Goal: Task Accomplishment & Management: Use online tool/utility

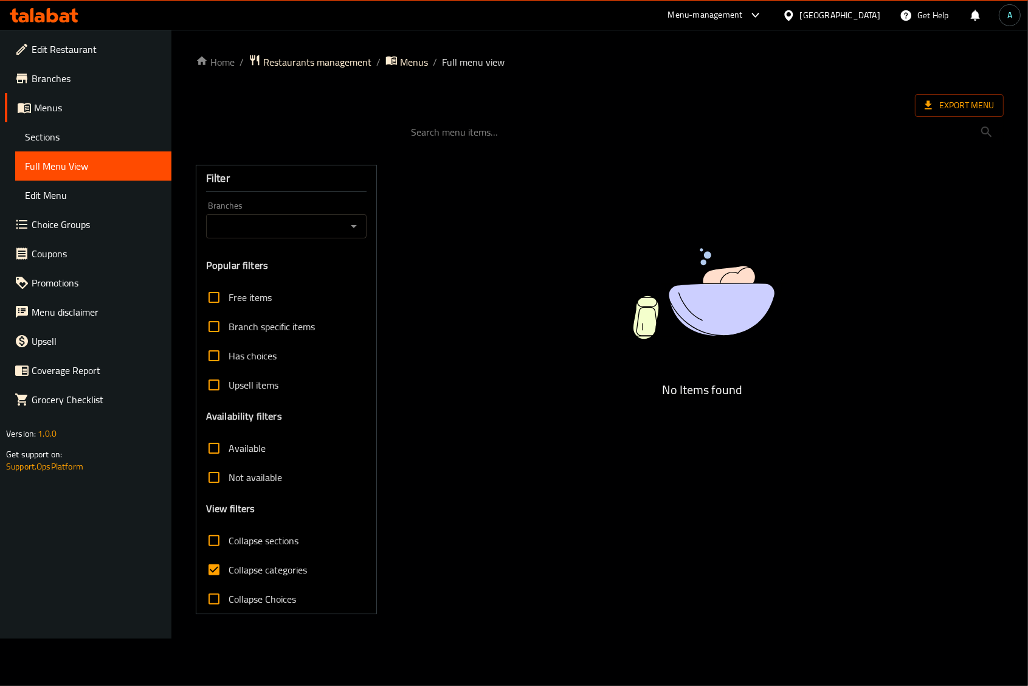
click at [44, 10] on icon at bounding box center [44, 15] width 69 height 15
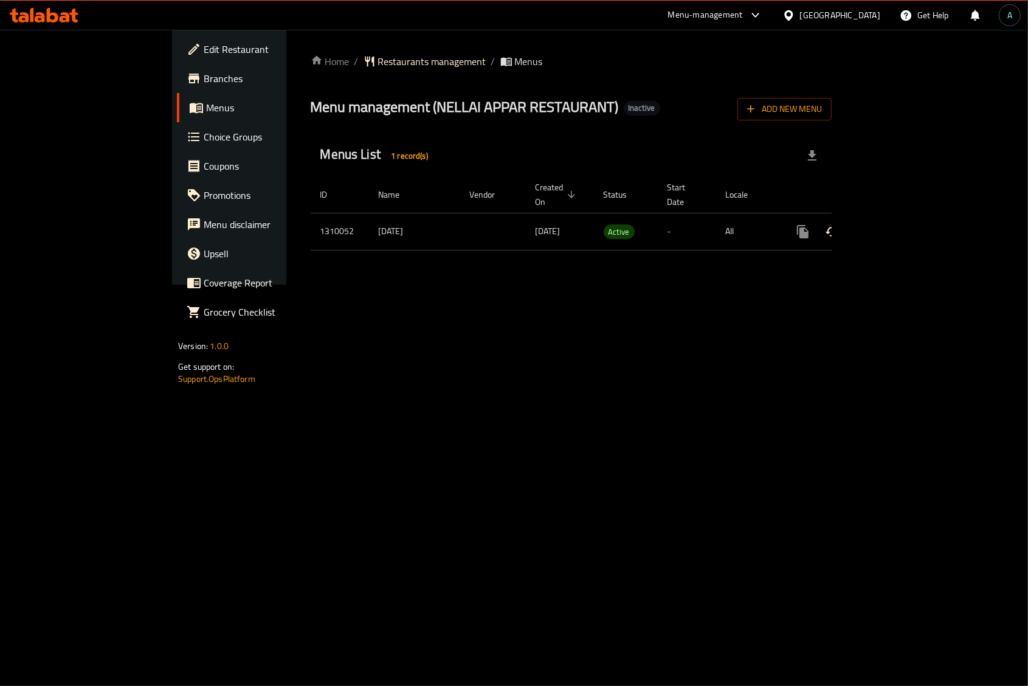
click at [915, 215] on td "enhanced table" at bounding box center [847, 231] width 136 height 37
click at [896, 226] on icon "enhanced table" at bounding box center [890, 231] width 11 height 11
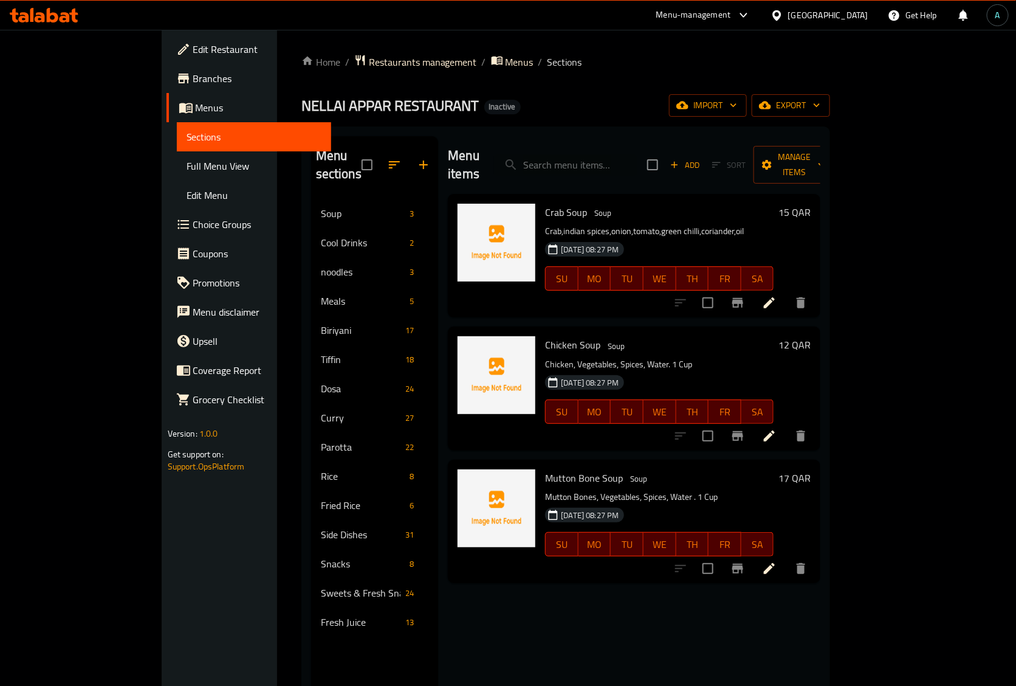
click at [187, 173] on span "Full Menu View" at bounding box center [254, 166] width 135 height 15
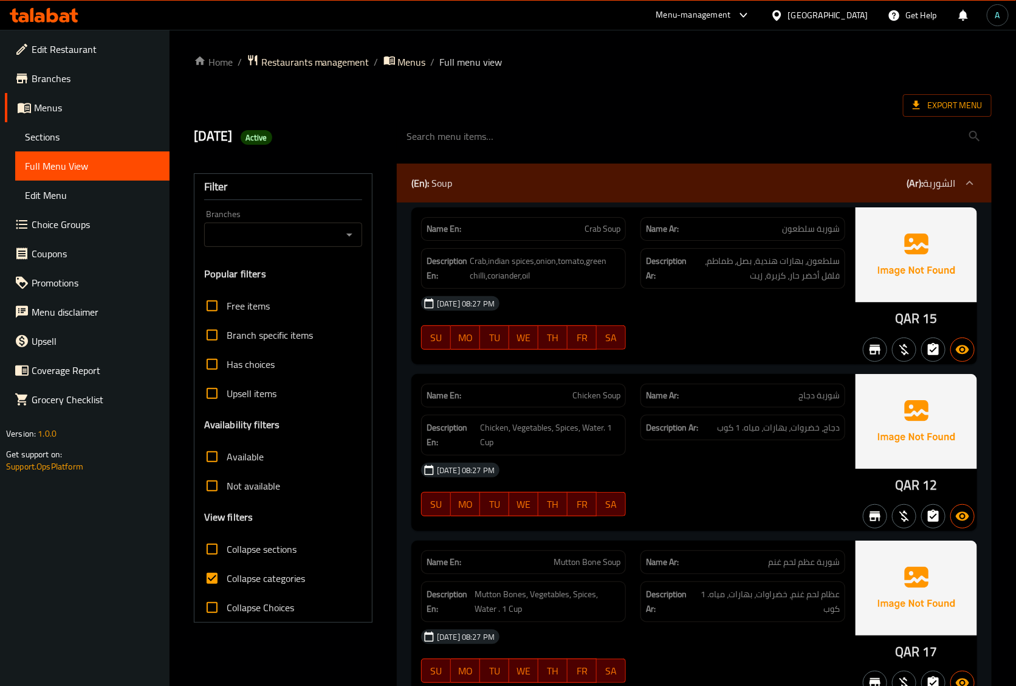
click at [252, 547] on span "Collapse sections" at bounding box center [262, 549] width 70 height 15
click at [227, 547] on input "Collapse sections" at bounding box center [212, 548] width 29 height 29
checkbox input "true"
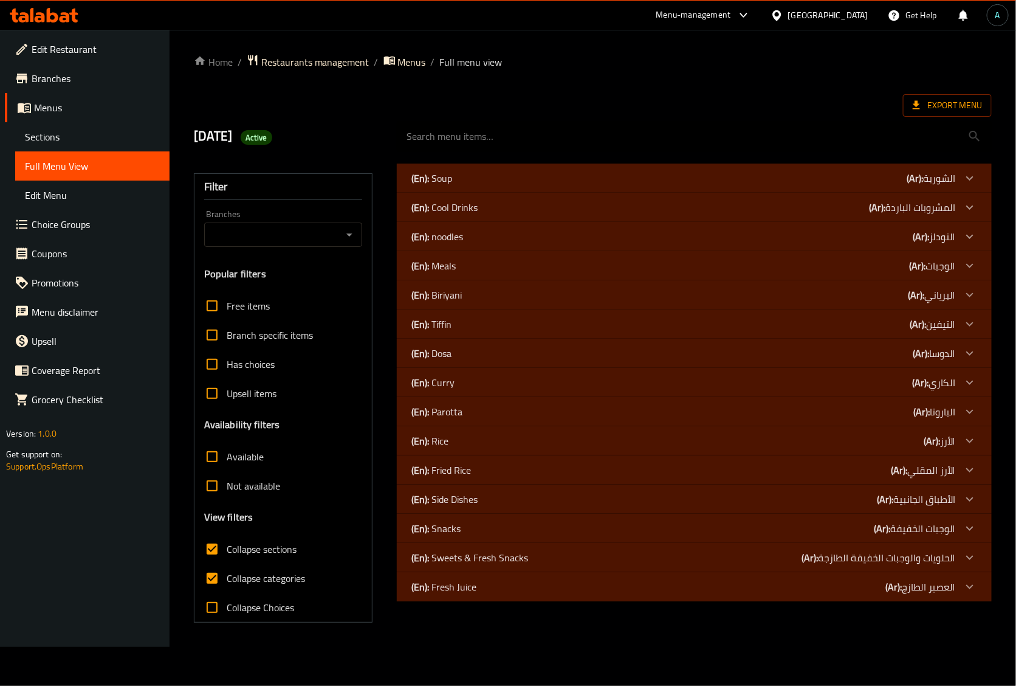
click at [253, 575] on span "Collapse categories" at bounding box center [266, 578] width 78 height 15
click at [227, 575] on input "Collapse categories" at bounding box center [212, 578] width 29 height 29
checkbox input "false"
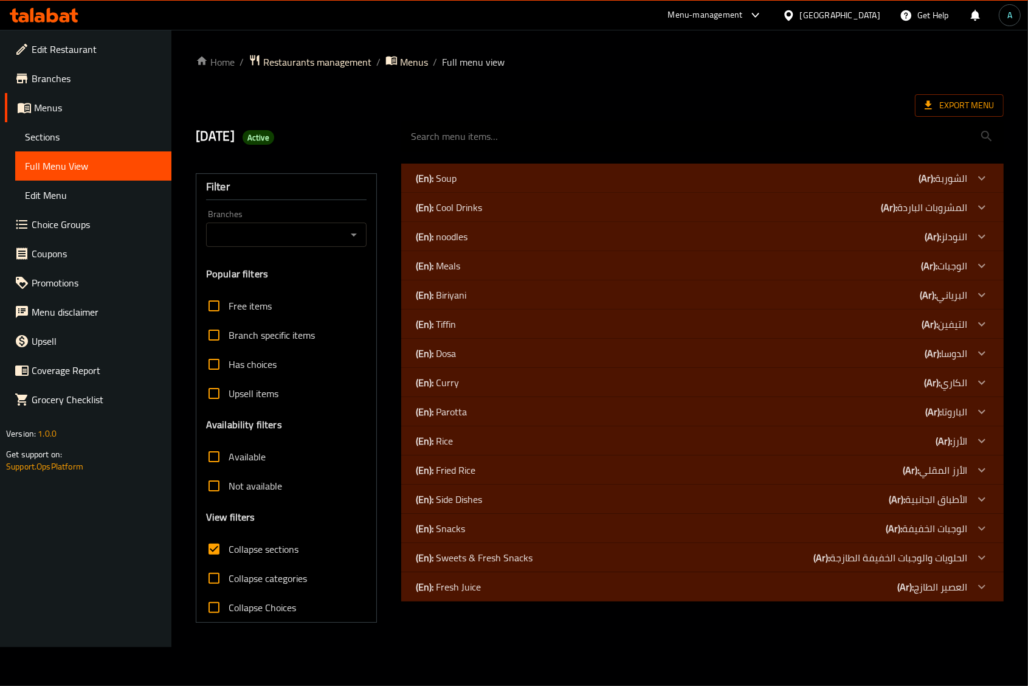
click at [449, 594] on p "(En): Fresh Juice" at bounding box center [448, 586] width 65 height 15
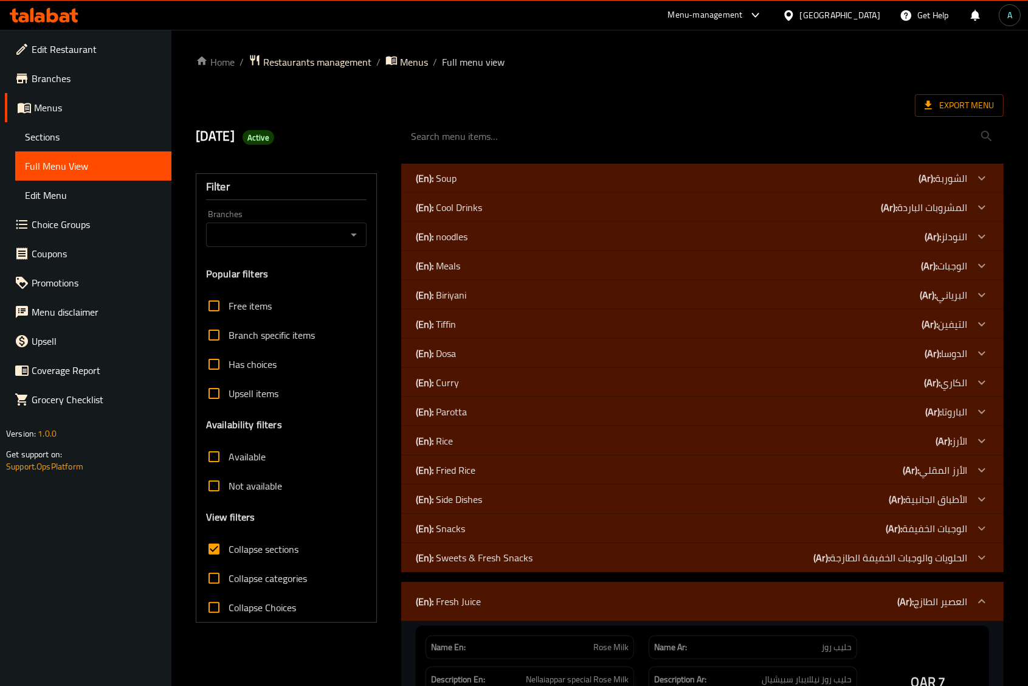
click at [460, 547] on div "(En): Sweets & Fresh Snacks (Ar): الحلويات والوجبات الخفيفة الطازجة" at bounding box center [702, 557] width 602 height 29
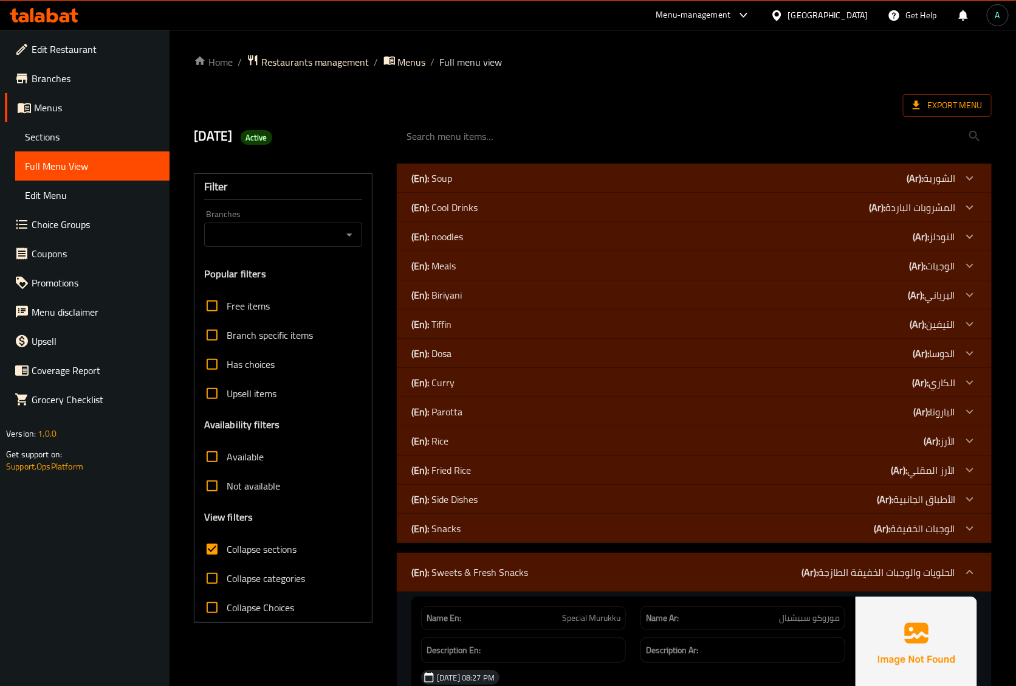
click at [459, 528] on p "(En): Snacks" at bounding box center [436, 528] width 49 height 15
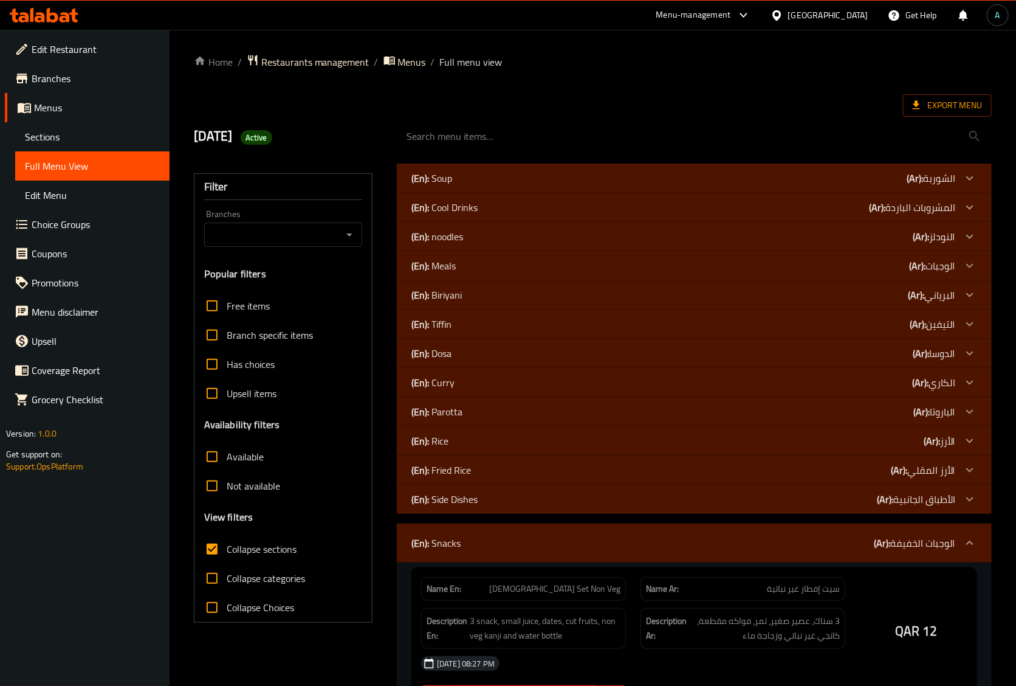
click at [463, 499] on p "(En): Side Dishes" at bounding box center [445, 499] width 66 height 15
click at [465, 473] on p "(En): Fried Rice" at bounding box center [442, 470] width 60 height 15
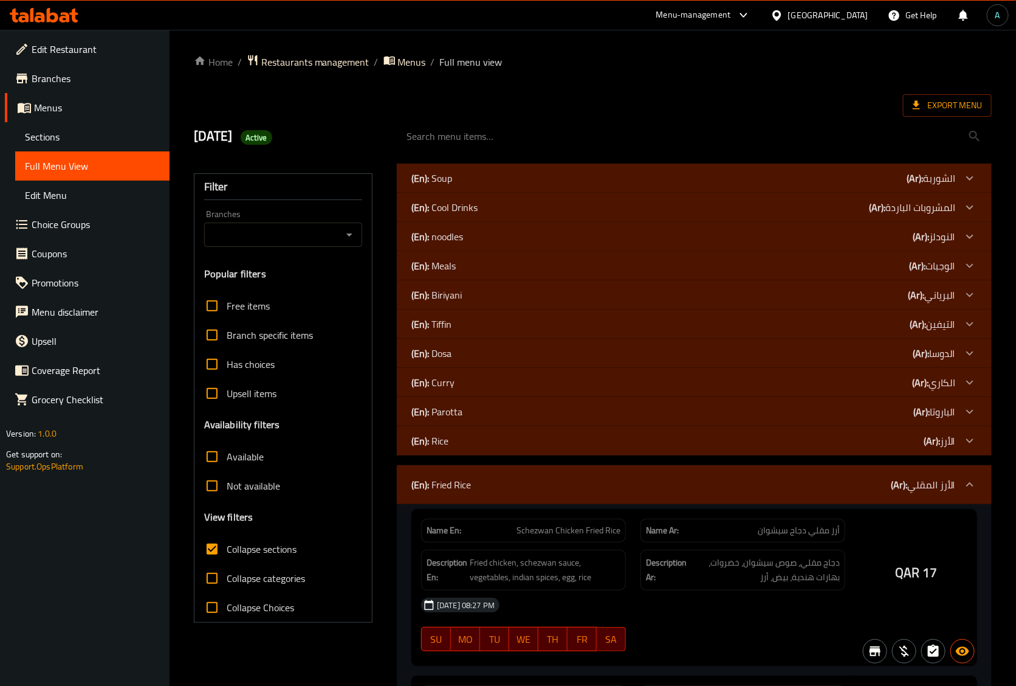
click at [465, 446] on div "(En): Rice (Ar): الأرز" at bounding box center [684, 440] width 544 height 15
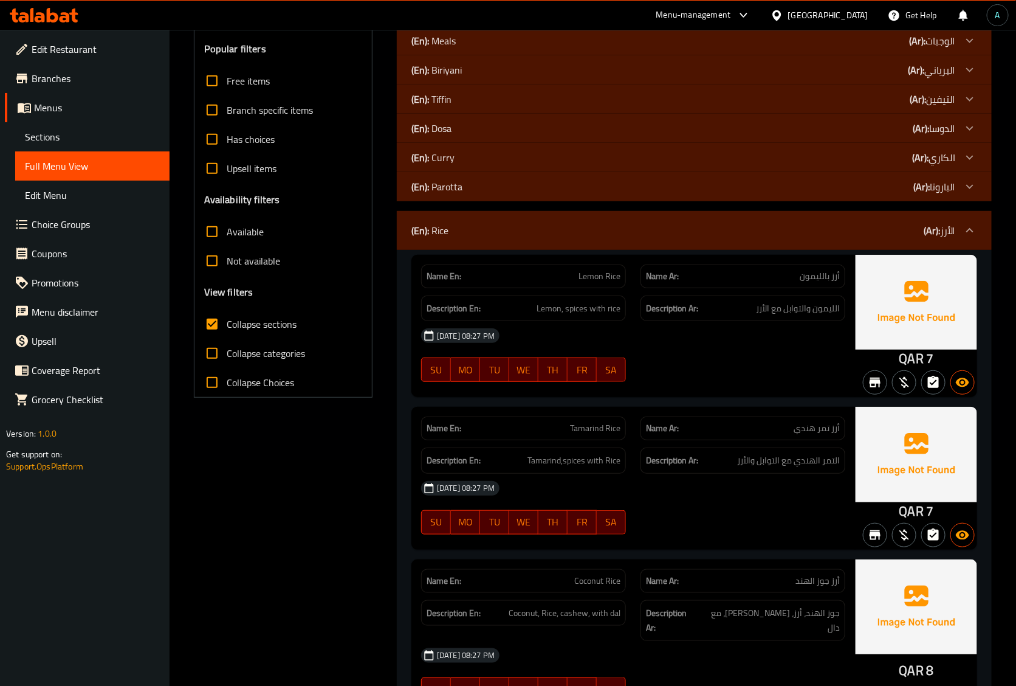
scroll to position [228, 0]
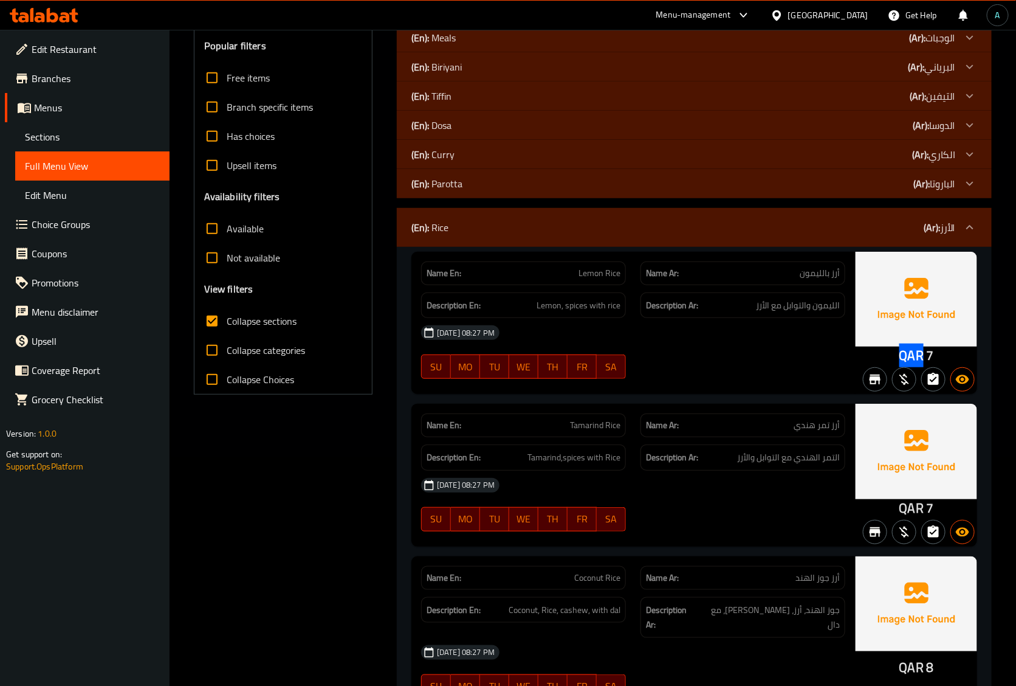
drag, startPoint x: 892, startPoint y: 356, endPoint x: 875, endPoint y: 371, distance: 22.8
click at [923, 357] on div "QAR 7" at bounding box center [917, 323] width 122 height 142
copy span "QAR"
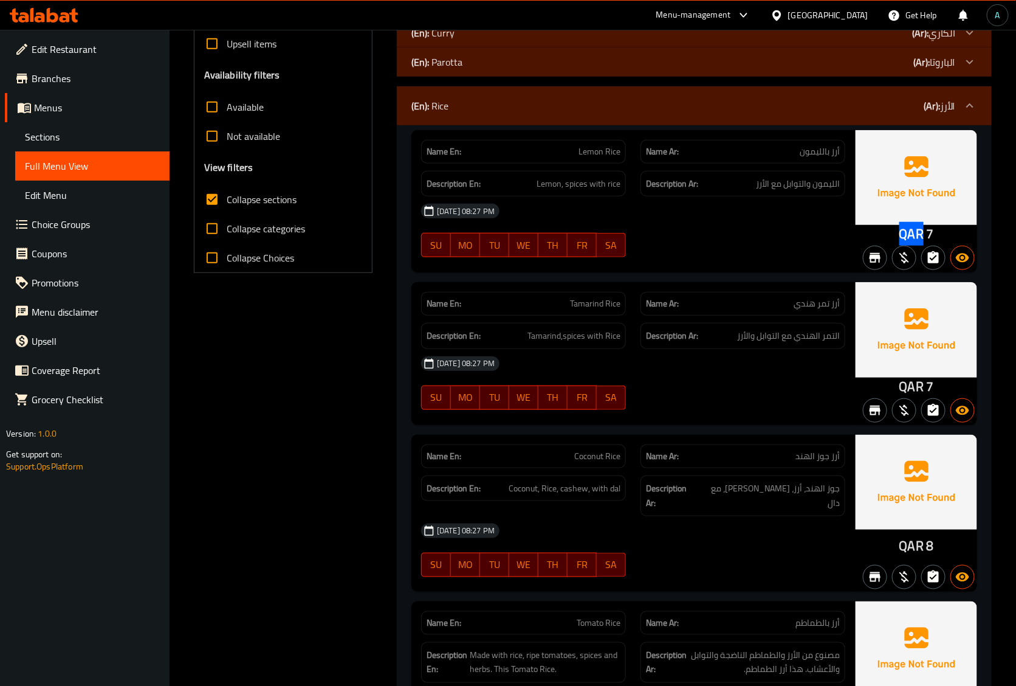
scroll to position [0, 0]
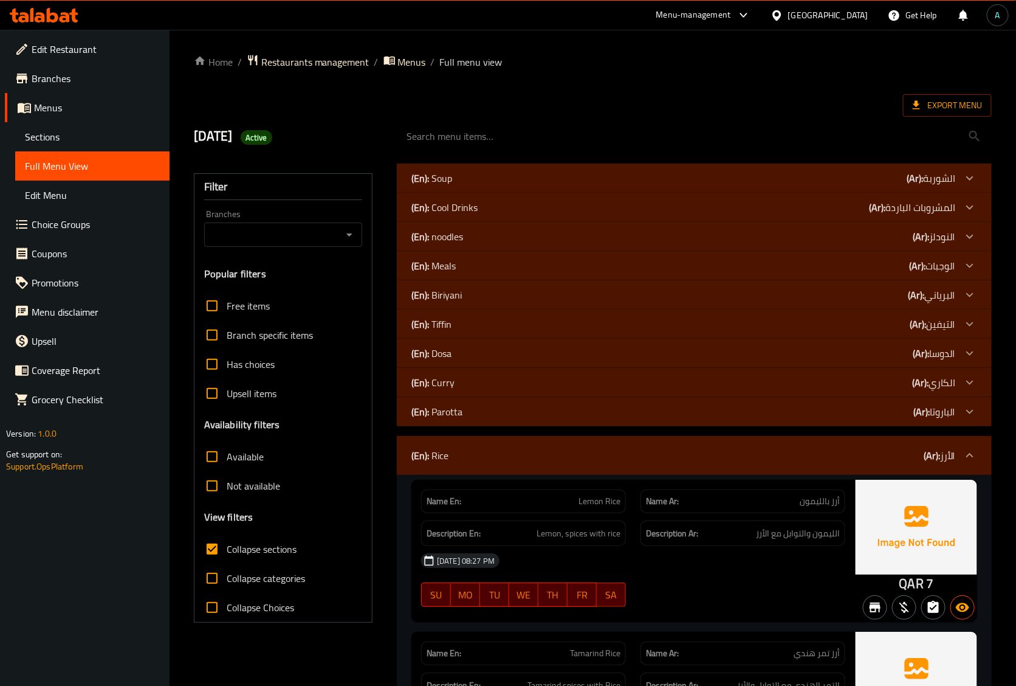
click at [272, 142] on span "Active" at bounding box center [257, 138] width 32 height 12
copy span "Active"
click at [926, 104] on span "Export Menu" at bounding box center [947, 105] width 69 height 15
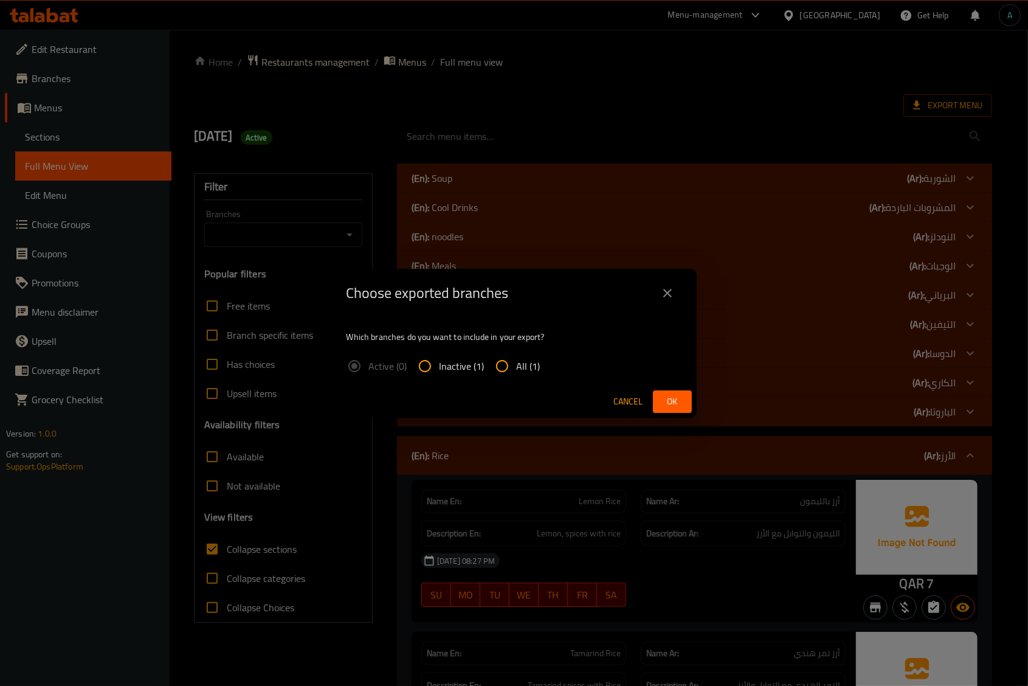
click at [509, 366] on input "All (1)" at bounding box center [502, 365] width 29 height 29
radio input "true"
click at [660, 403] on button "Ok" at bounding box center [672, 401] width 39 height 22
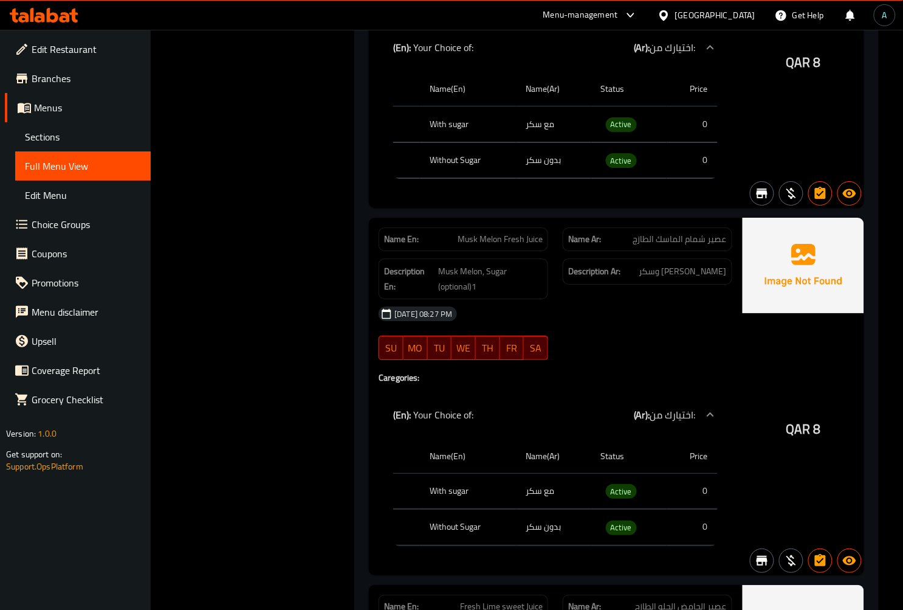
scroll to position [19010, 0]
